Goal: Check status: Check status

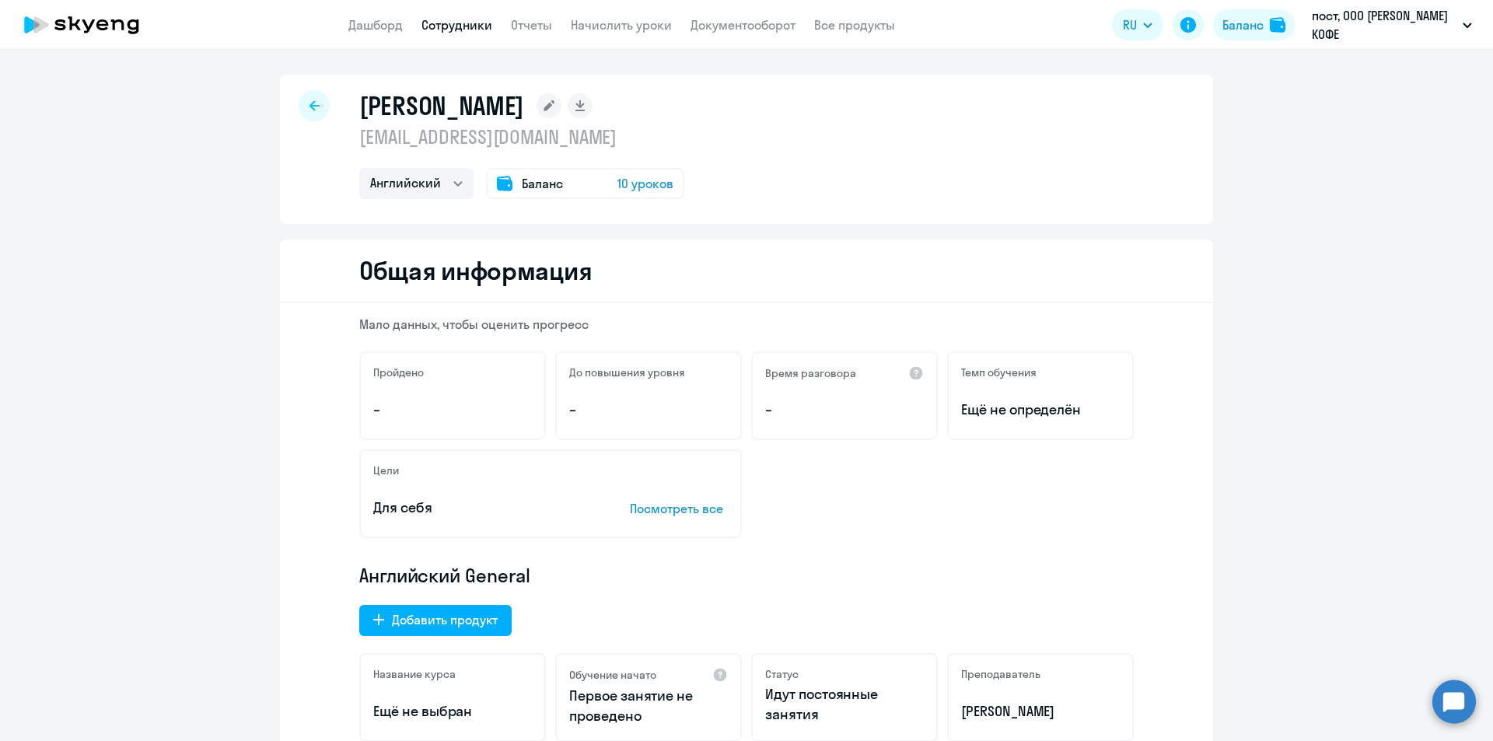
select select "english"
click at [363, 25] on link "Дашборд" at bounding box center [375, 25] width 54 height 16
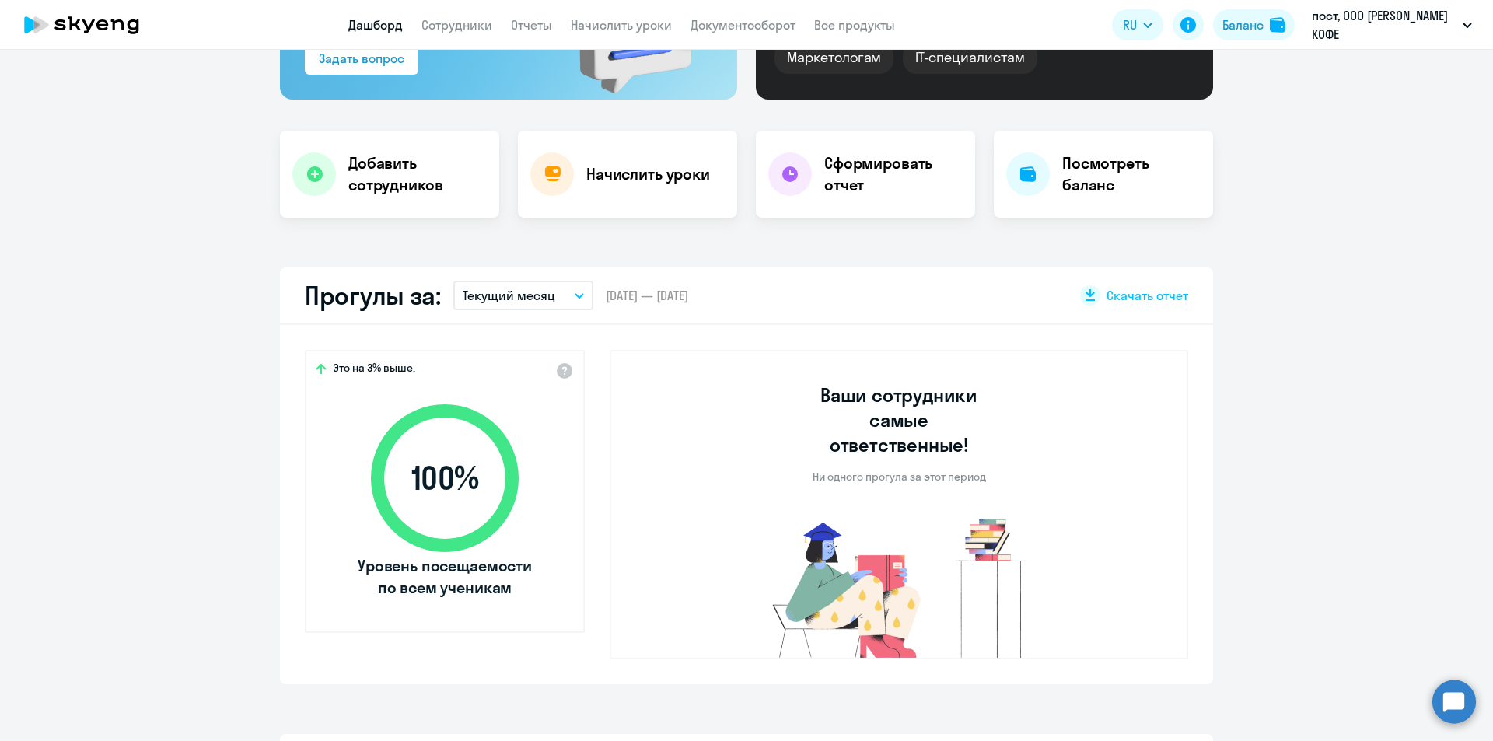
scroll to position [233, 0]
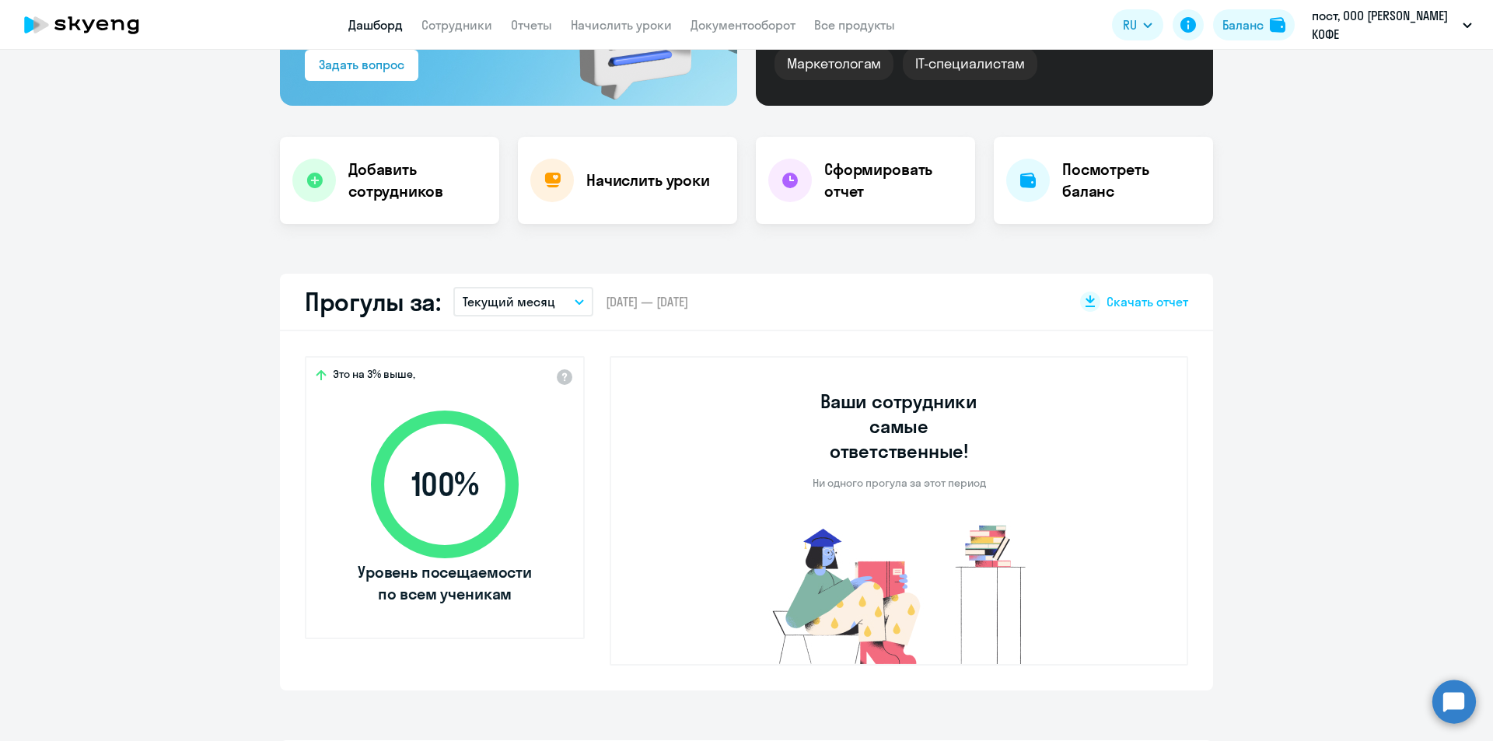
click at [531, 327] on div "Прогулы за: Текущий месяц – [DATE] — [DATE] Скачать отчет" at bounding box center [746, 303] width 933 height 58
click at [528, 306] on p "Текущий месяц" at bounding box center [509, 301] width 93 height 19
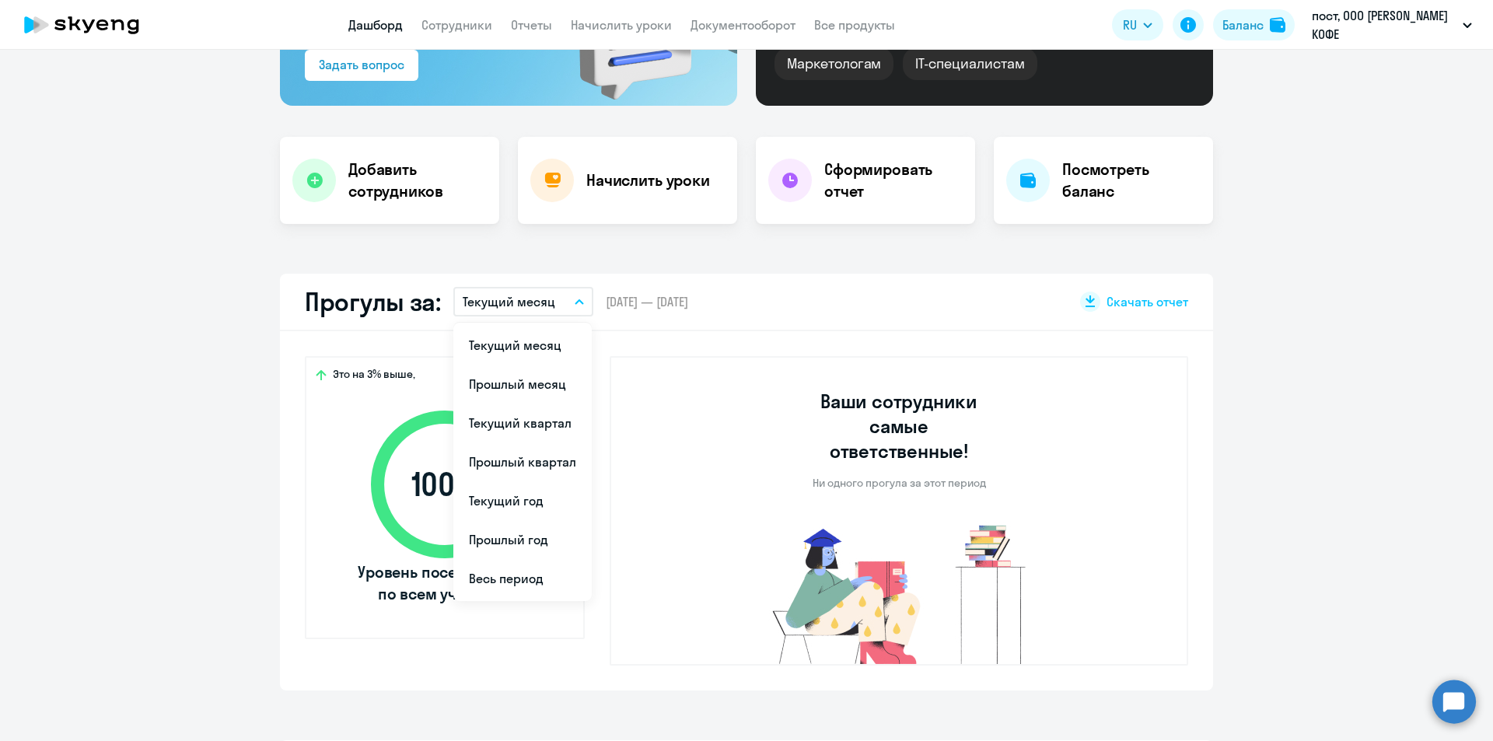
click at [525, 377] on li "Прошлый месяц" at bounding box center [522, 384] width 138 height 39
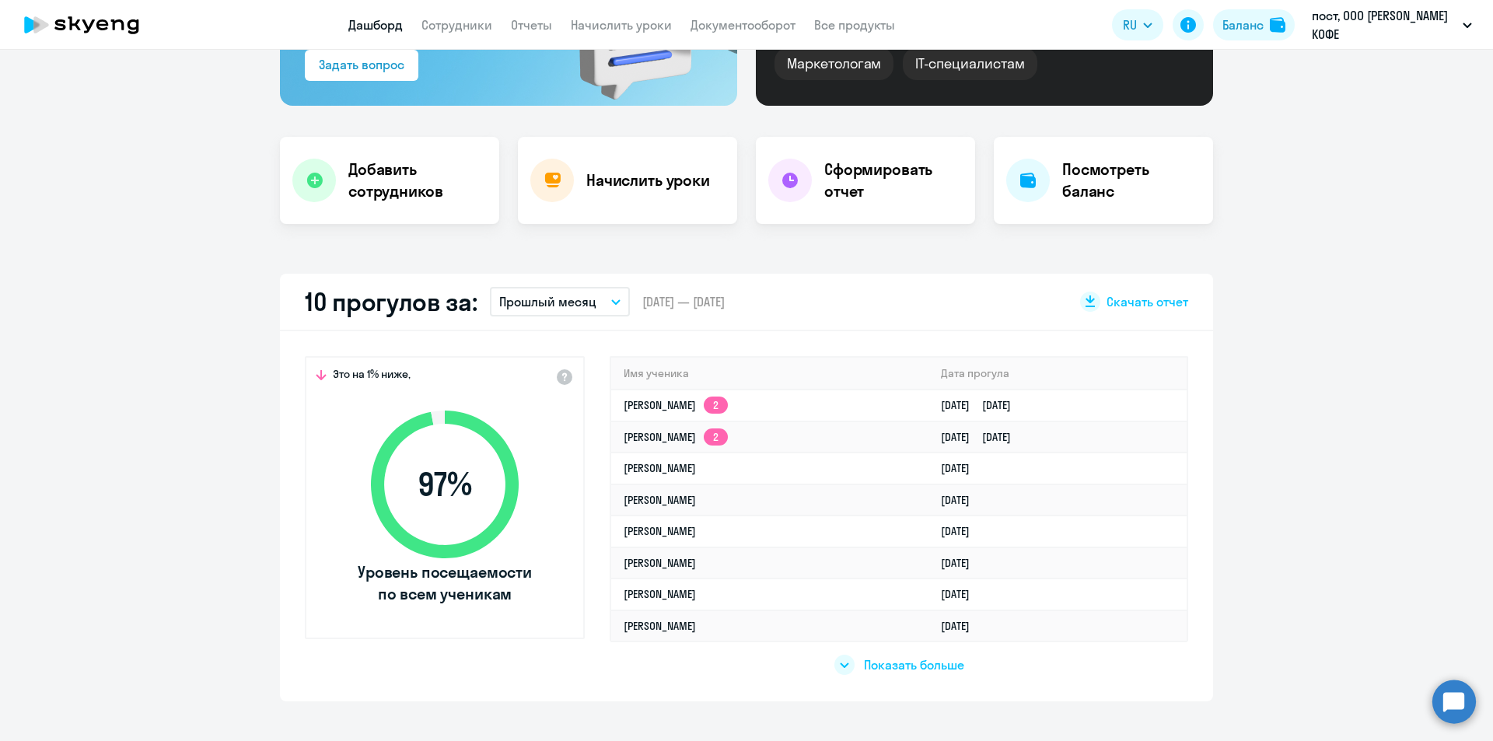
scroll to position [311, 0]
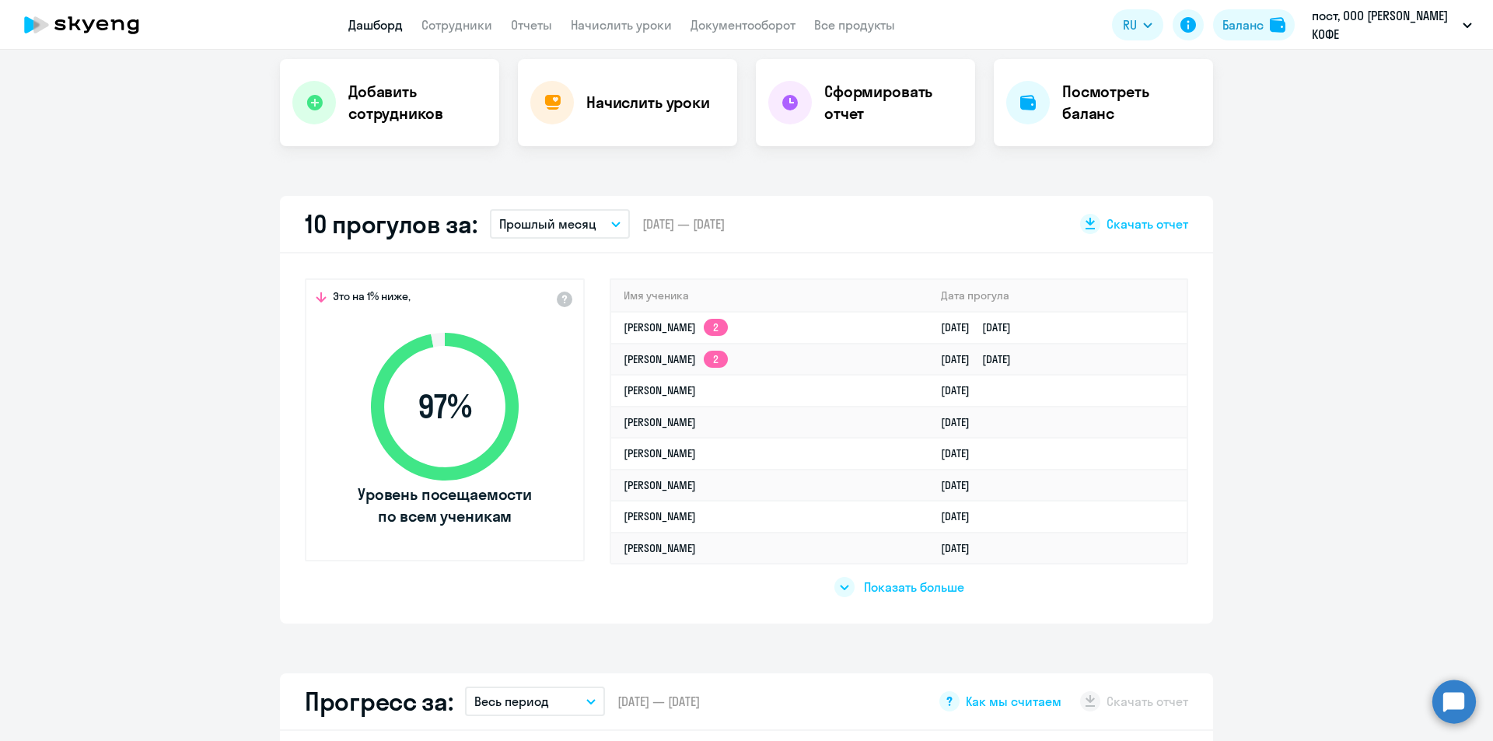
click at [548, 227] on p "Прошлый месяц" at bounding box center [547, 224] width 97 height 19
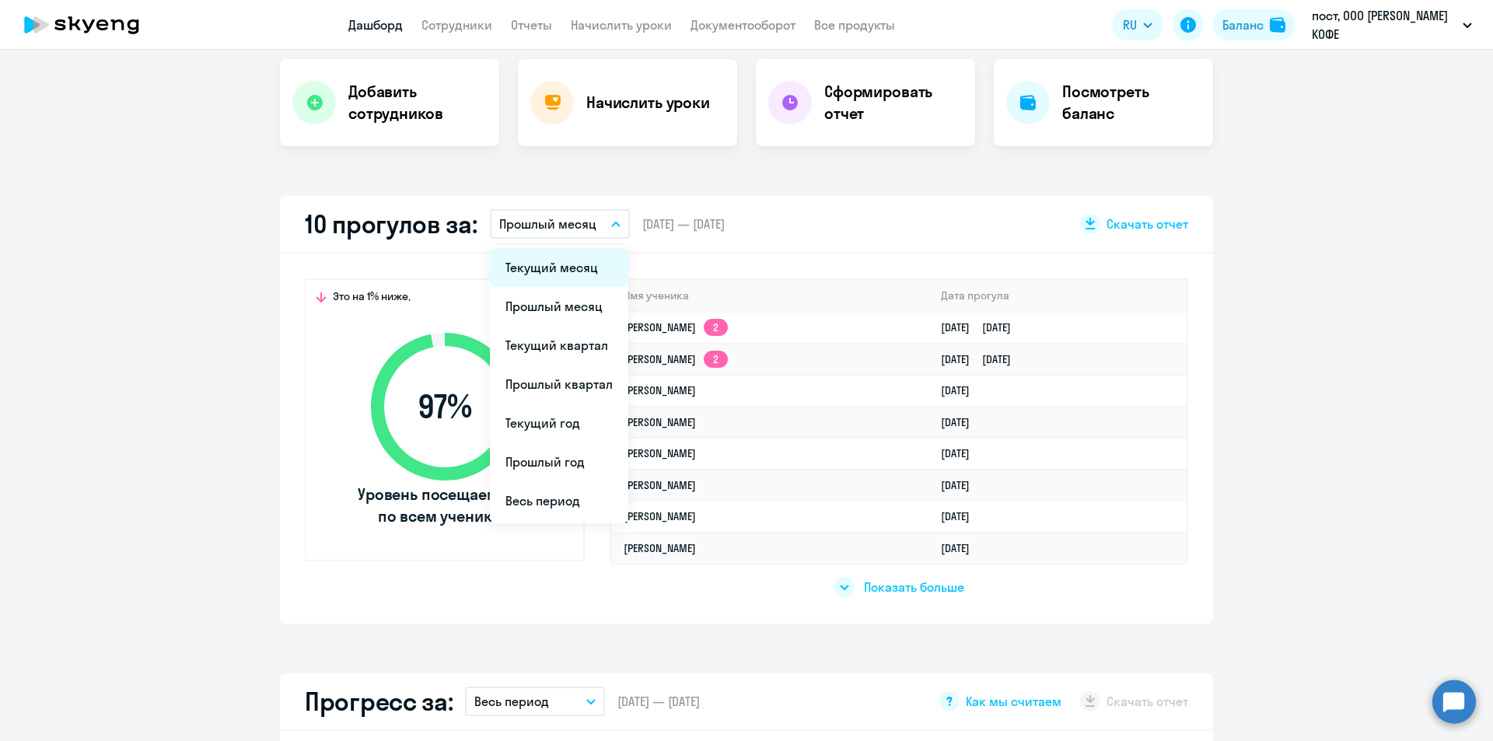
click at [545, 263] on li "Текущий месяц" at bounding box center [559, 267] width 138 height 39
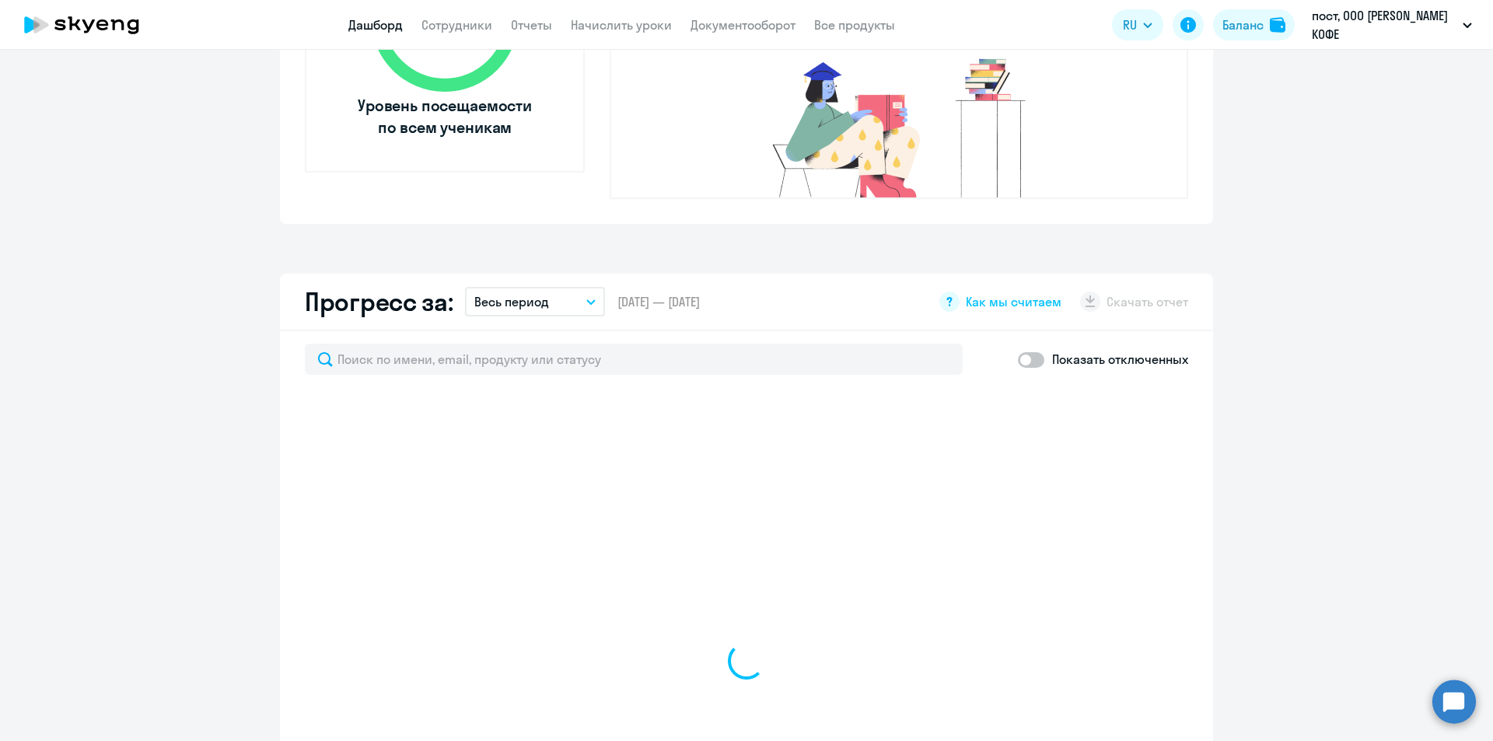
scroll to position [466, 0]
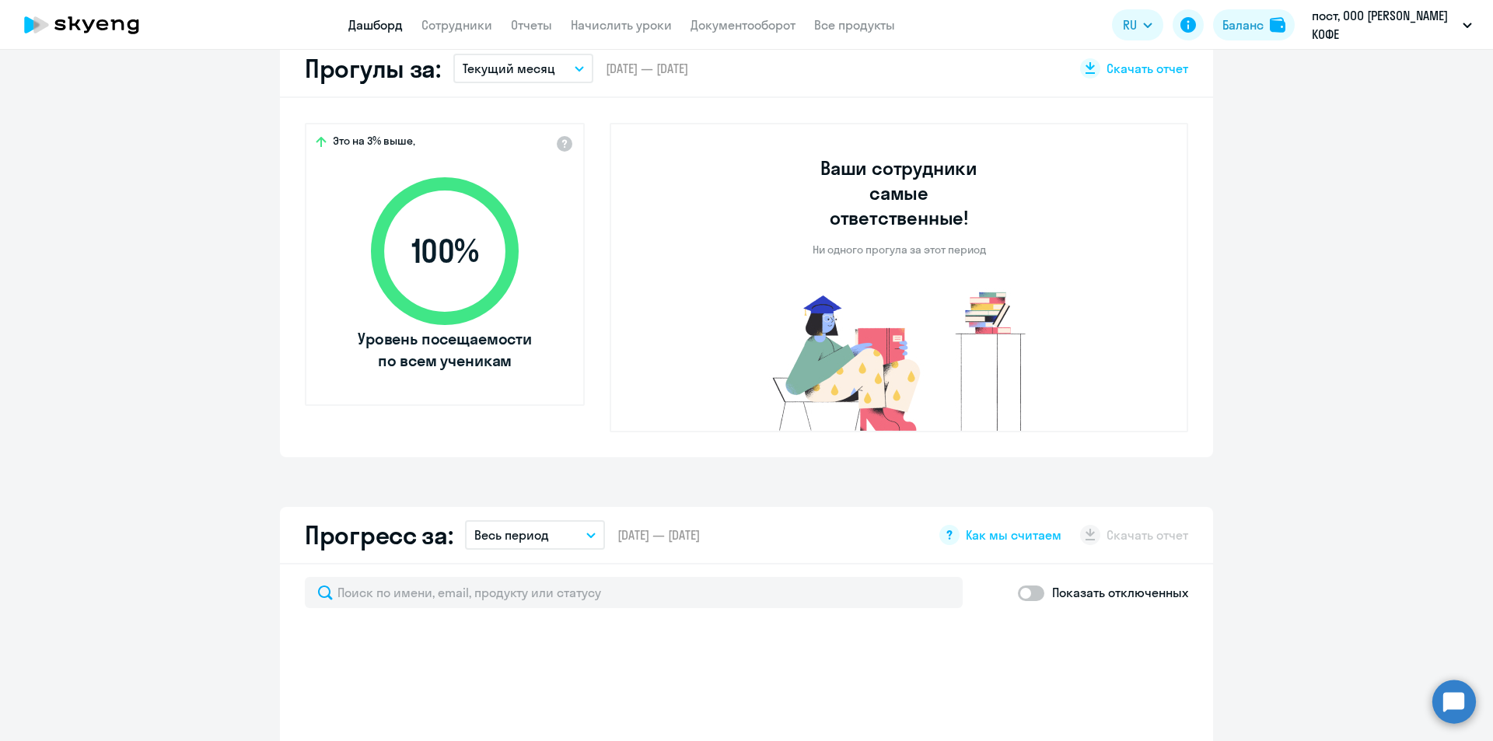
select select "30"
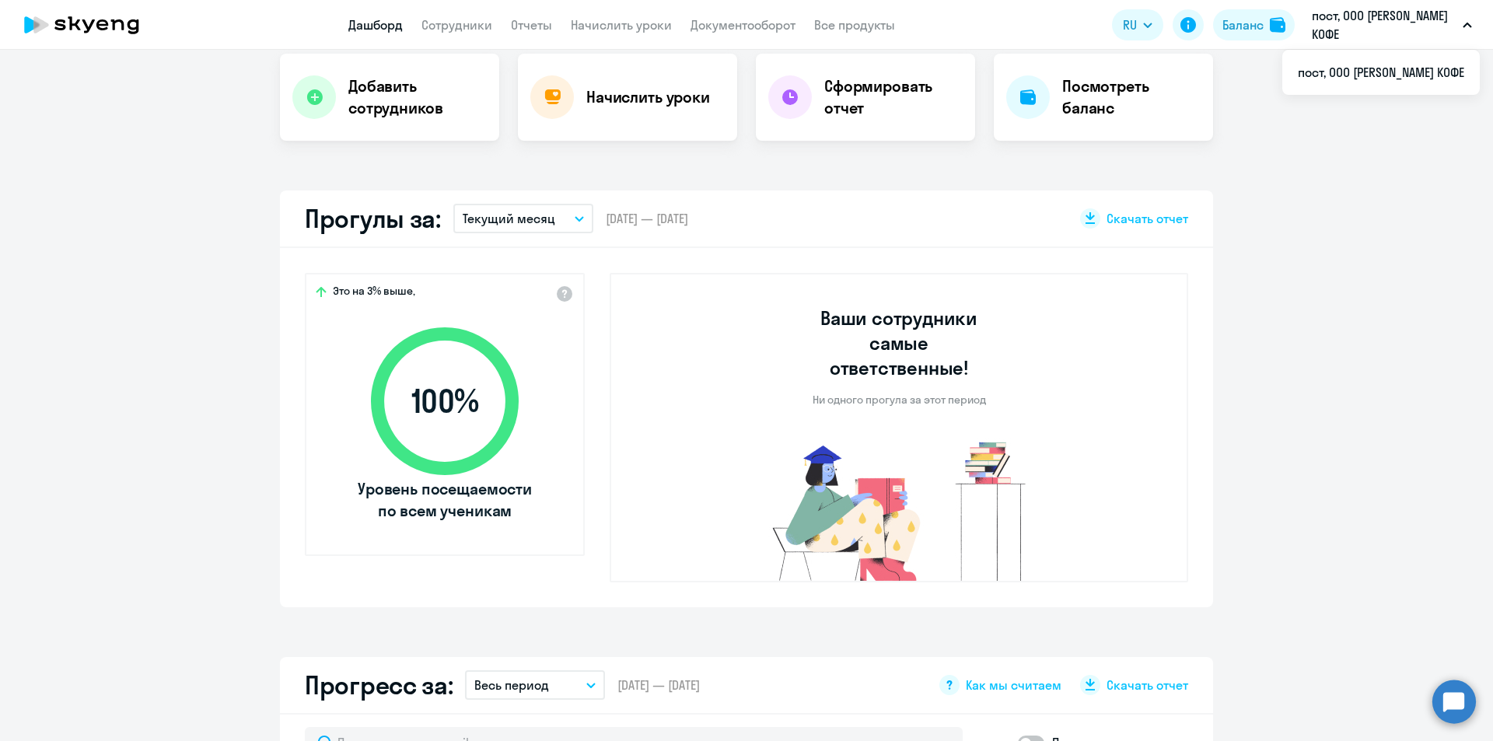
scroll to position [311, 0]
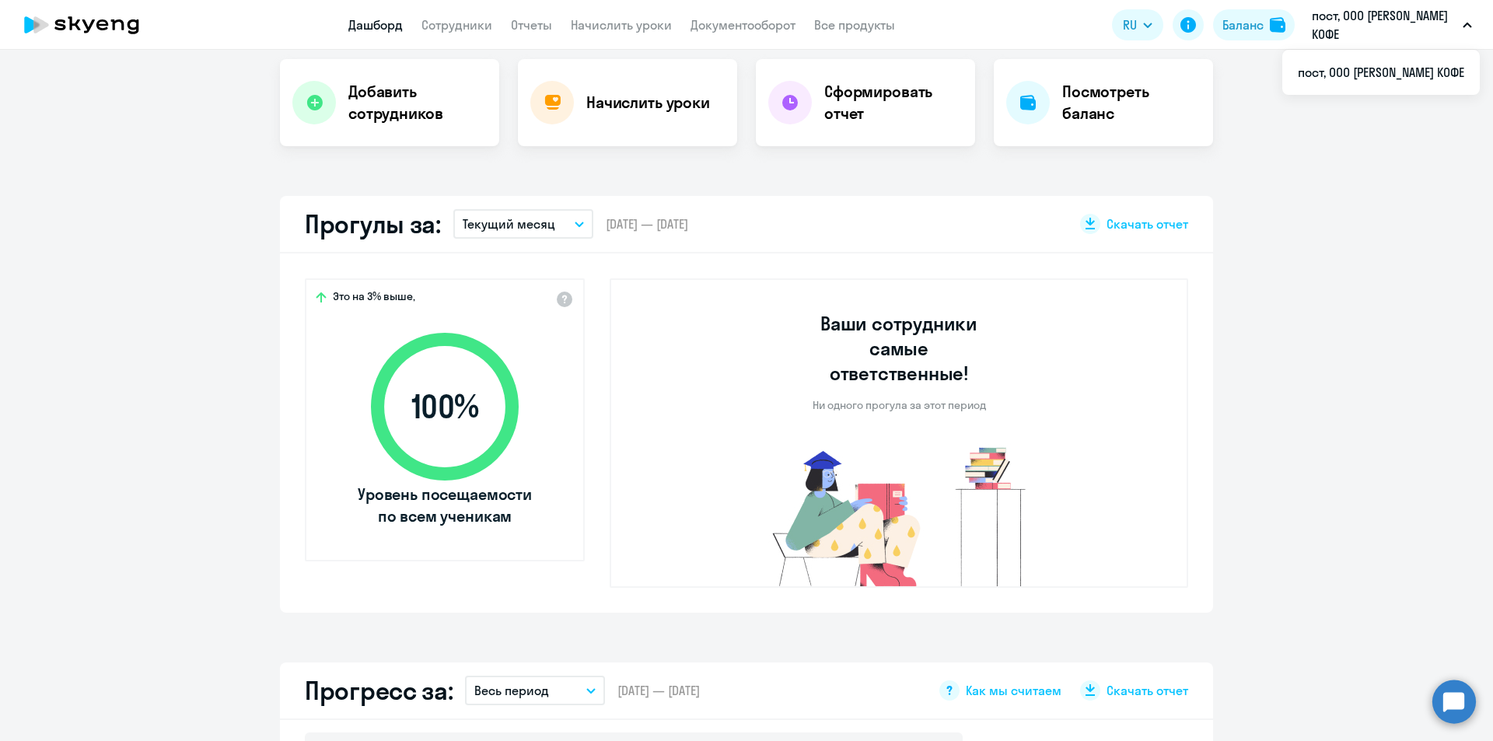
click at [499, 215] on p "Текущий месяц" at bounding box center [509, 224] width 93 height 19
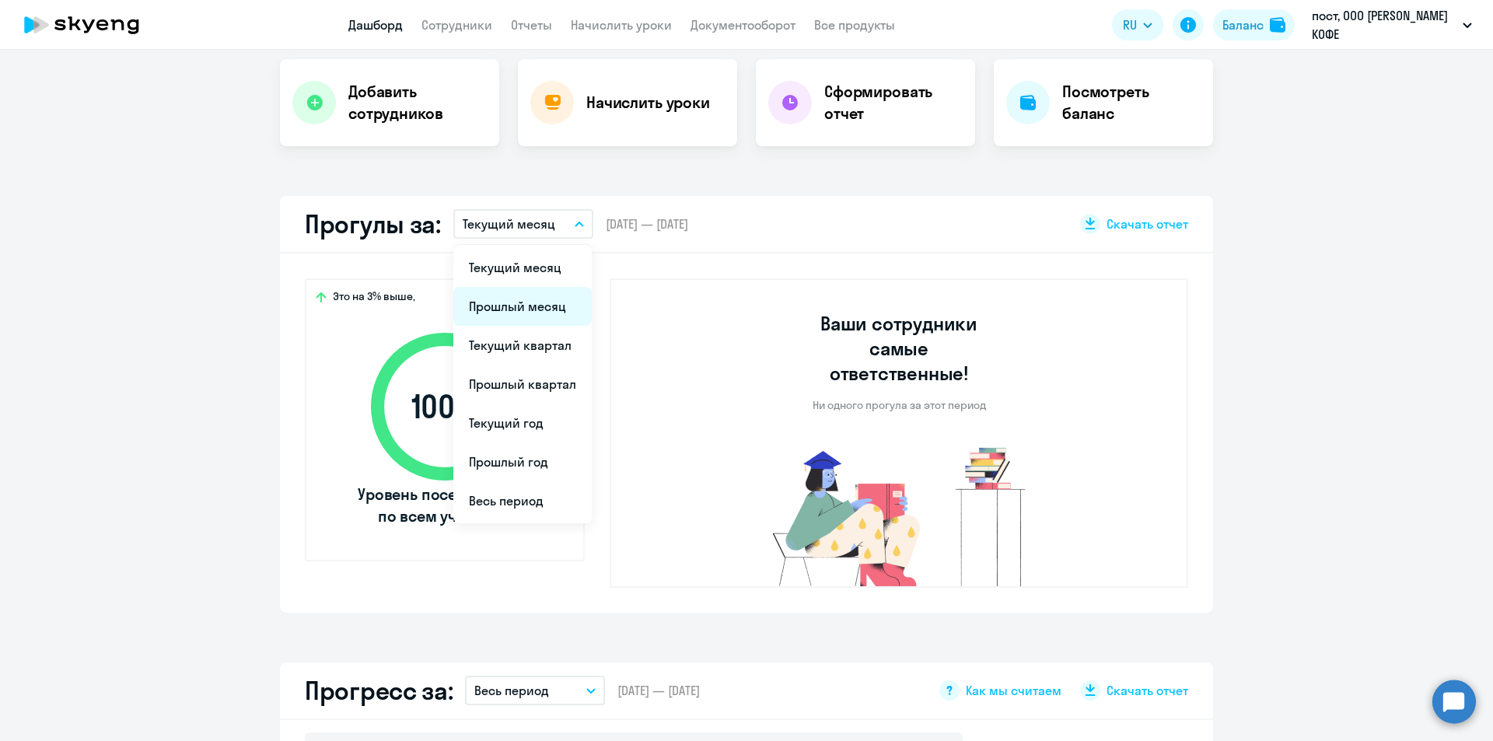
click at [510, 298] on li "Прошлый месяц" at bounding box center [522, 306] width 138 height 39
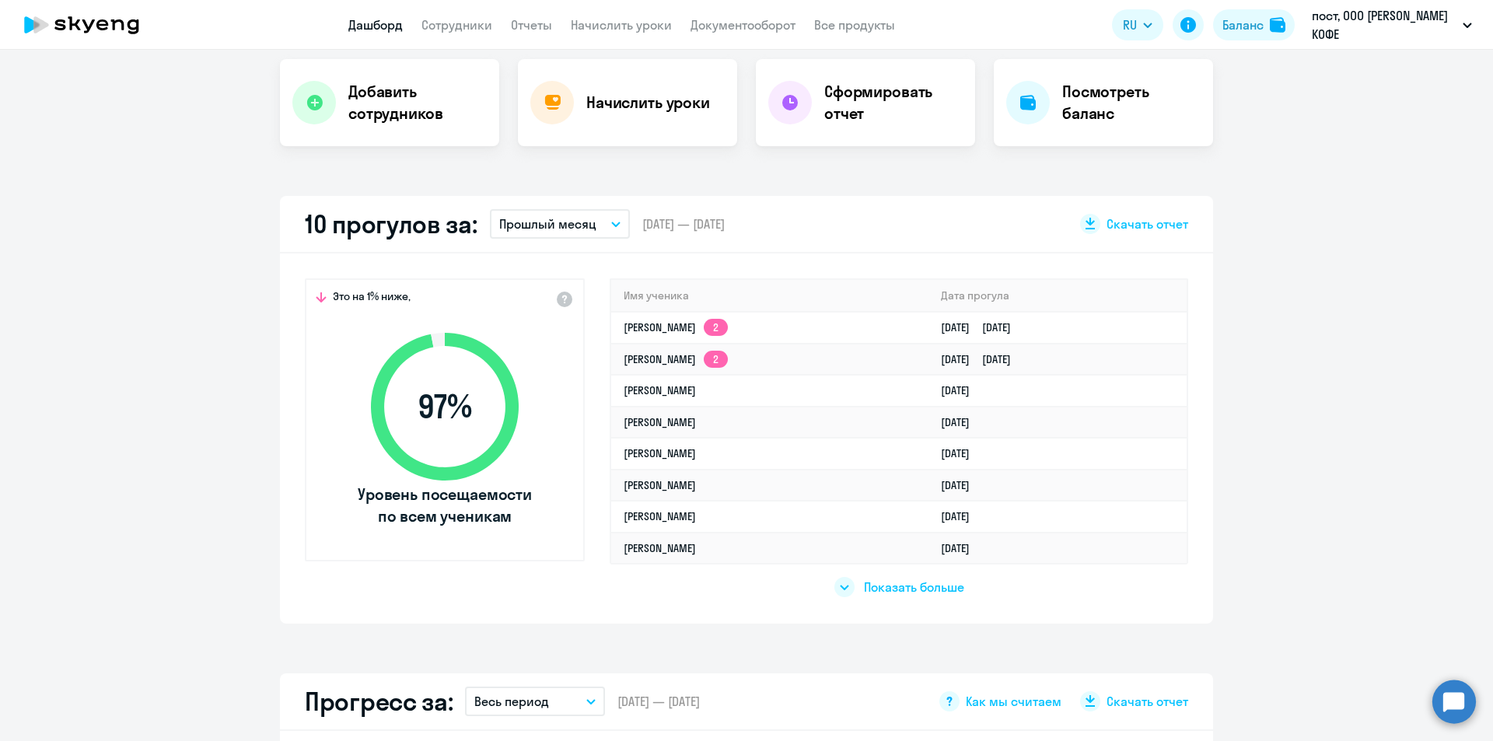
click at [508, 217] on p "Прошлый месяц" at bounding box center [547, 224] width 97 height 19
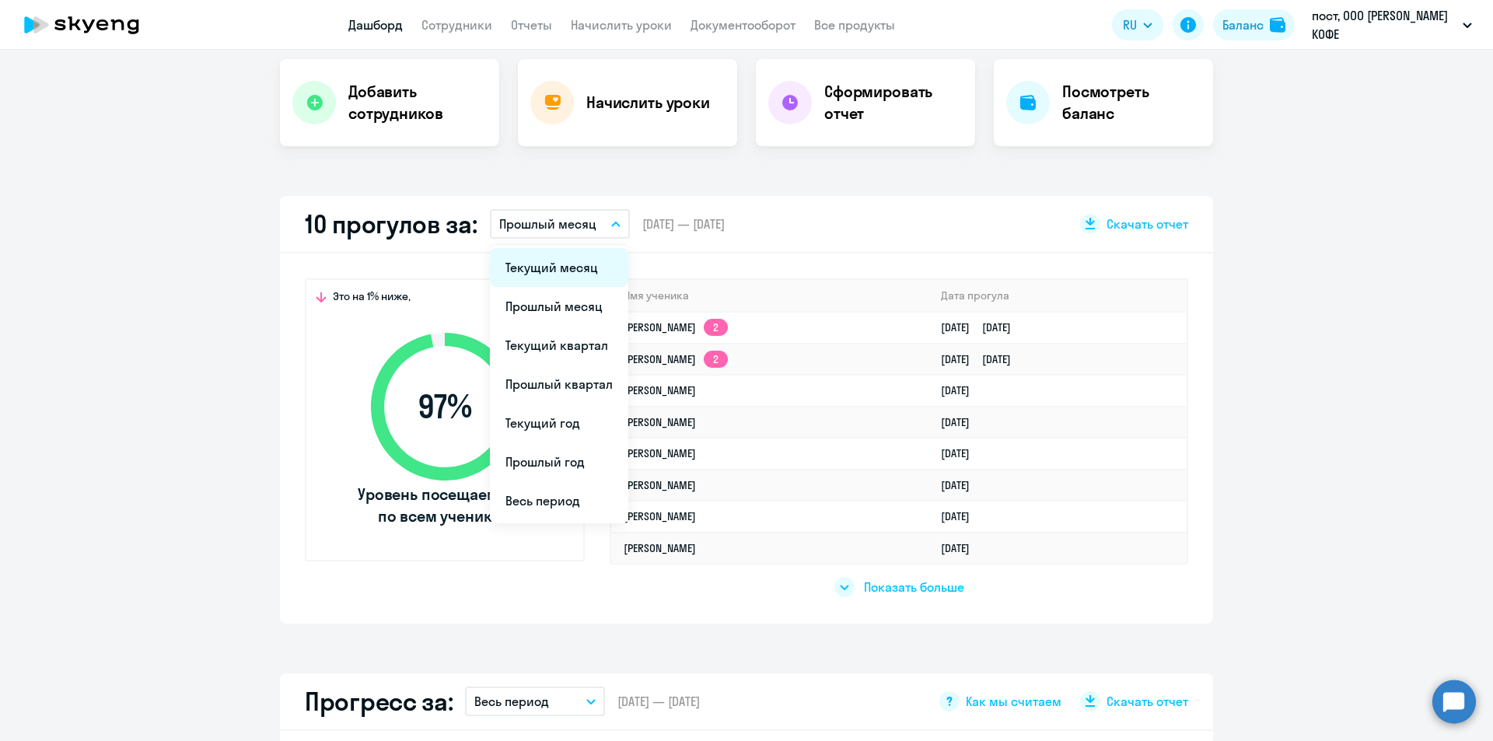
click at [509, 254] on li "Текущий месяц" at bounding box center [559, 267] width 138 height 39
